Goal: Find specific page/section: Find specific page/section

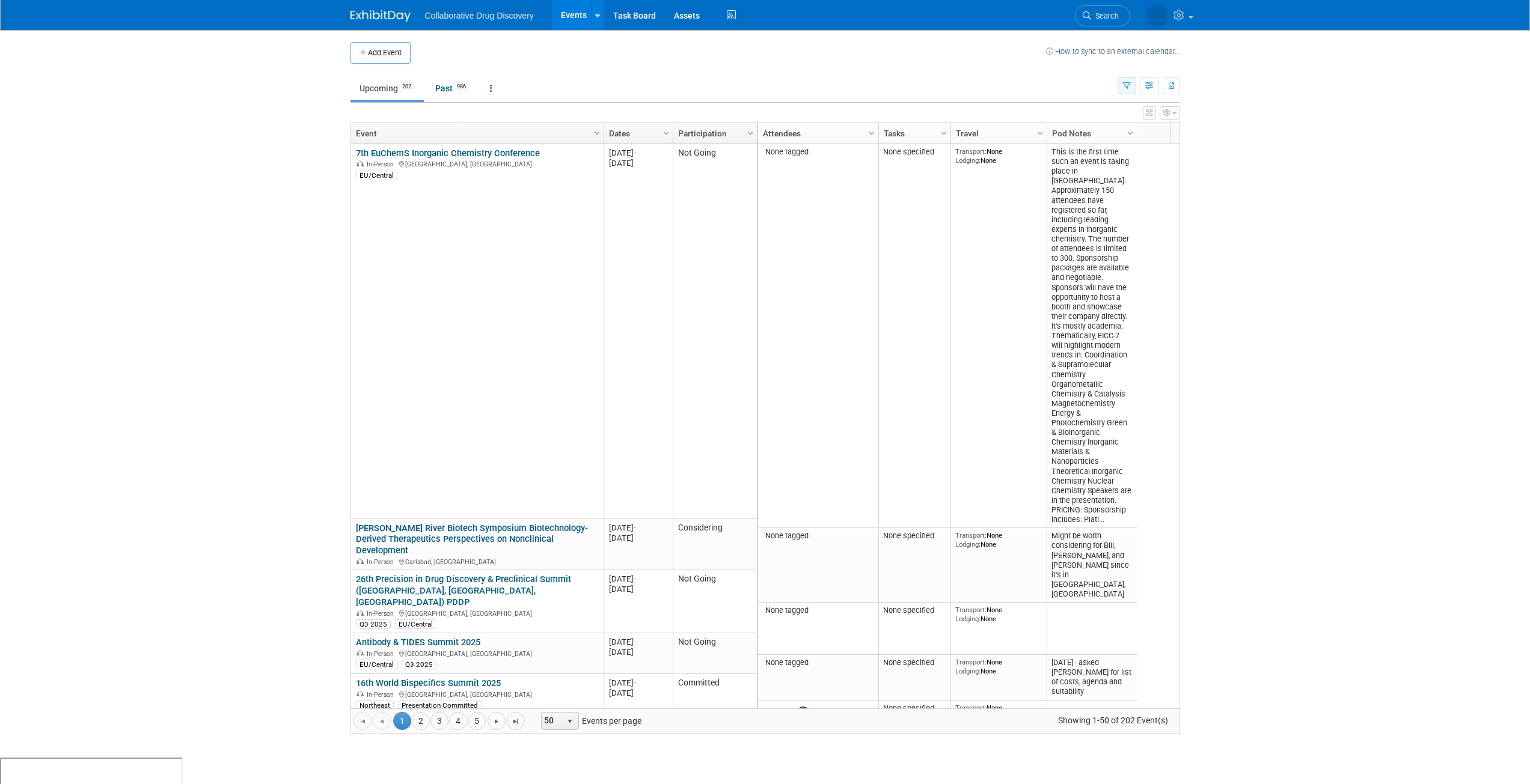
click at [1128, 81] on button "button" at bounding box center [1126, 85] width 18 height 17
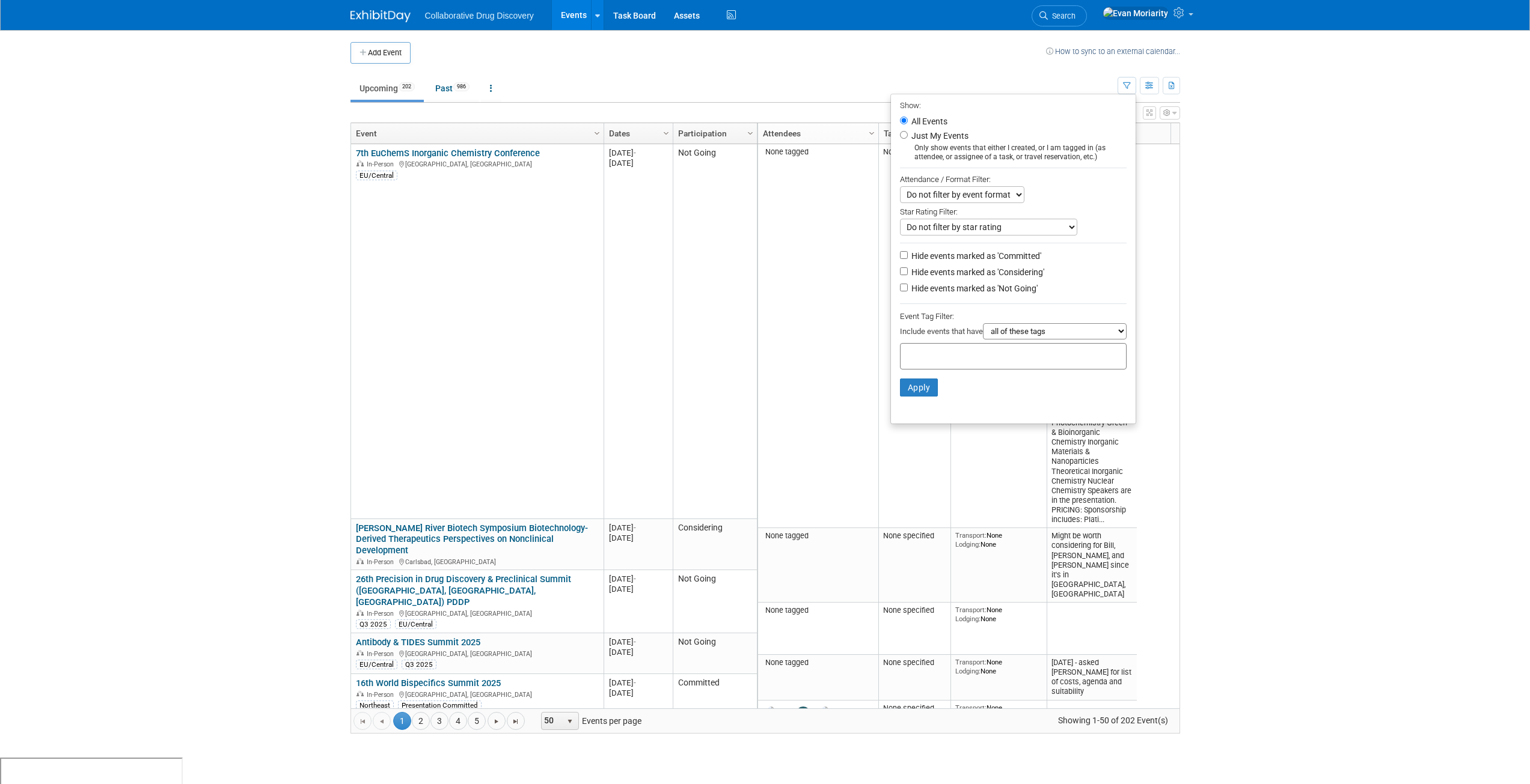
click at [1002, 354] on div at bounding box center [1013, 355] width 227 height 26
type input "ca"
click at [943, 397] on div "CAN/MW" at bounding box center [978, 400] width 168 height 16
type input "CAN/MW"
click at [920, 402] on button "Apply" at bounding box center [919, 407] width 39 height 18
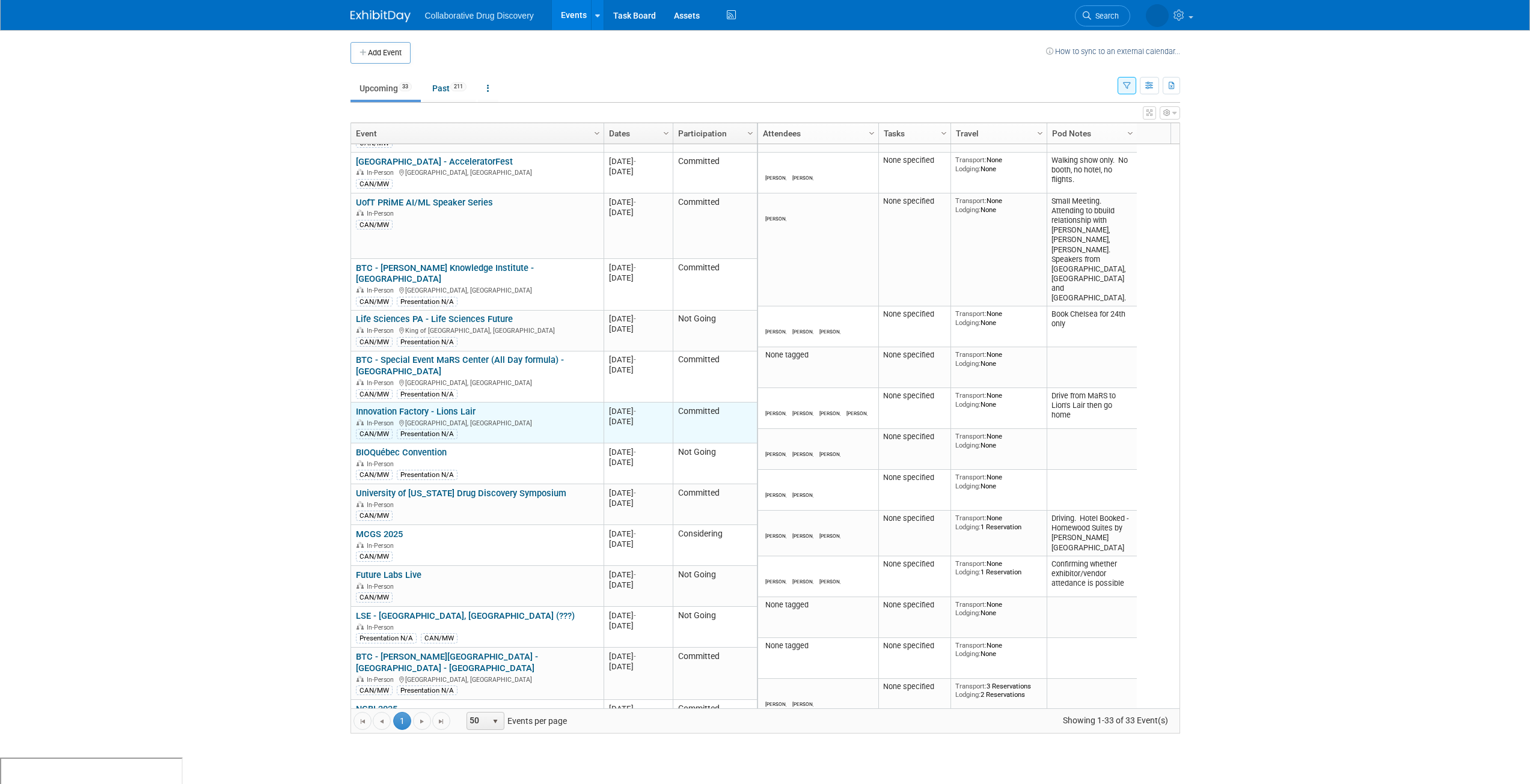
scroll to position [288, 0]
